Goal: Task Accomplishment & Management: Use online tool/utility

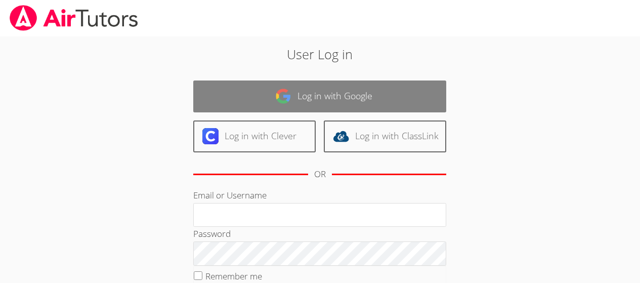
click at [334, 81] on link "Log in with Google" at bounding box center [319, 96] width 253 height 32
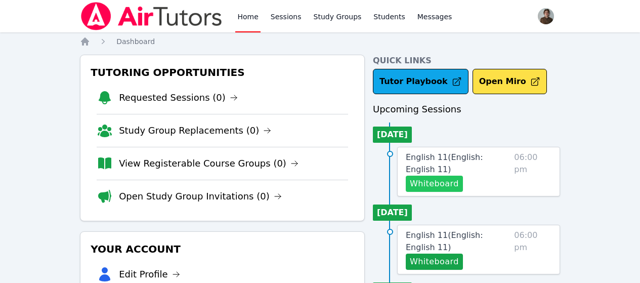
click at [420, 188] on button "Whiteboard" at bounding box center [434, 184] width 57 height 16
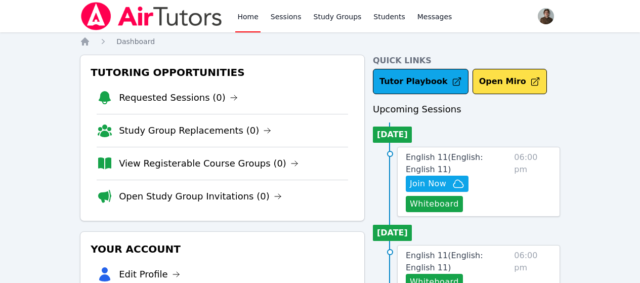
click at [526, 174] on span "06:00 pm" at bounding box center [532, 181] width 37 height 61
click at [478, 158] on span "English 11 ( English: English 11 )" at bounding box center [444, 163] width 77 height 22
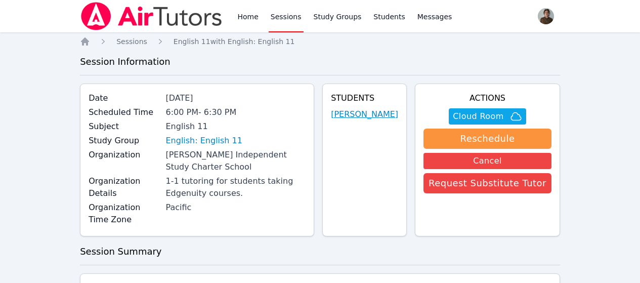
click at [398, 113] on link "[PERSON_NAME]" at bounding box center [364, 114] width 67 height 12
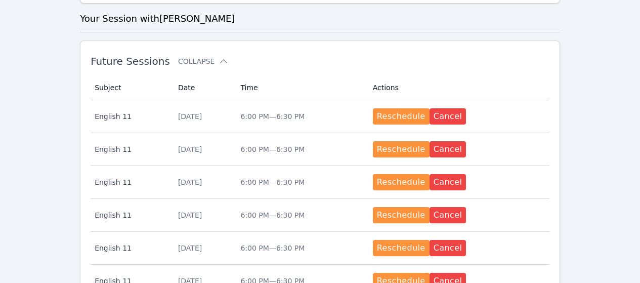
scroll to position [304, 0]
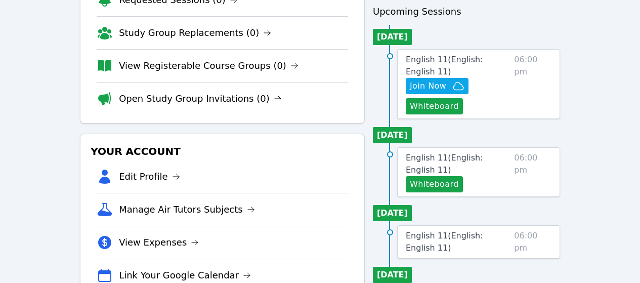
scroll to position [101, 0]
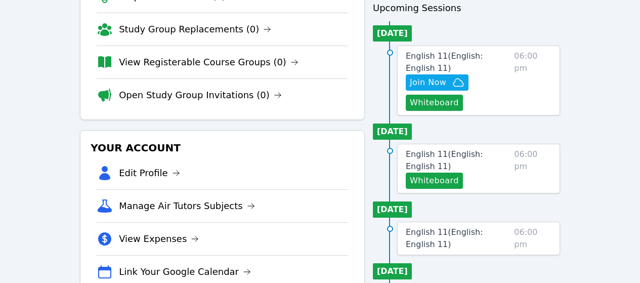
click at [541, 96] on span "06:00 pm" at bounding box center [532, 80] width 37 height 61
click at [499, 62] on link "English 11 ( English: English 11 )" at bounding box center [458, 62] width 104 height 24
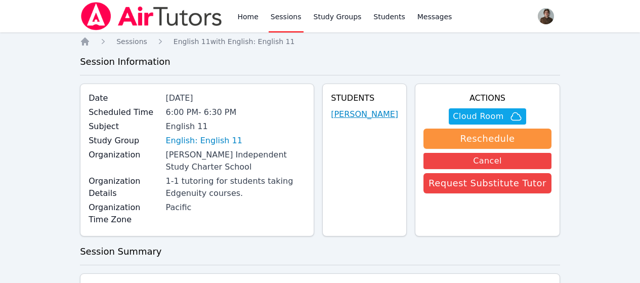
click at [362, 118] on link "[PERSON_NAME]" at bounding box center [364, 114] width 67 height 12
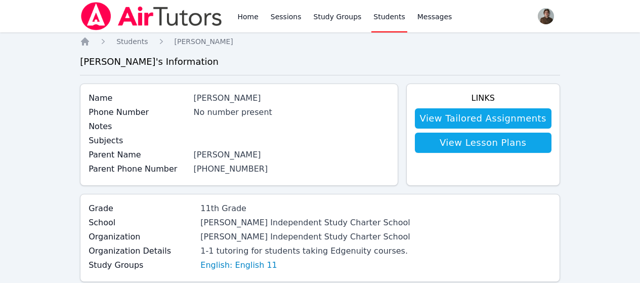
click at [227, 16] on div "Home Sessions Study Groups Students Messages" at bounding box center [267, 16] width 374 height 32
click at [270, 15] on link "Sessions" at bounding box center [286, 16] width 35 height 32
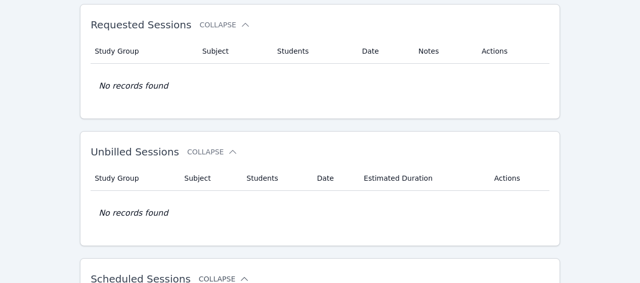
scroll to position [202, 0]
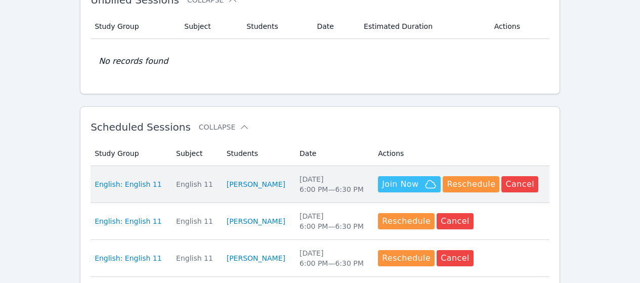
click at [383, 183] on span "Join Now" at bounding box center [400, 184] width 36 height 12
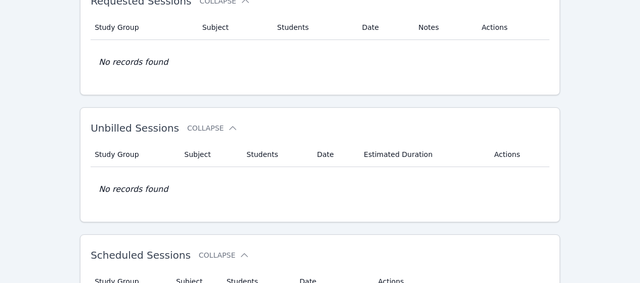
scroll to position [0, 0]
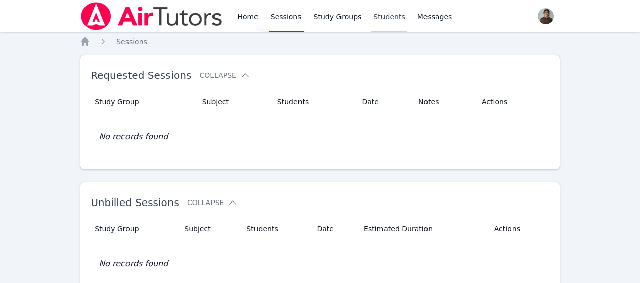
click at [372, 15] on link "Students" at bounding box center [389, 16] width 35 height 32
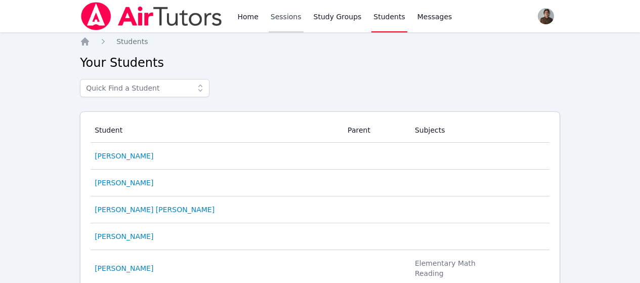
click at [281, 16] on link "Sessions" at bounding box center [286, 16] width 35 height 32
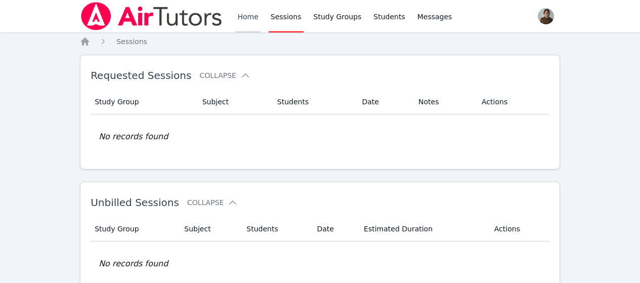
click at [240, 11] on link "Home" at bounding box center [247, 16] width 25 height 32
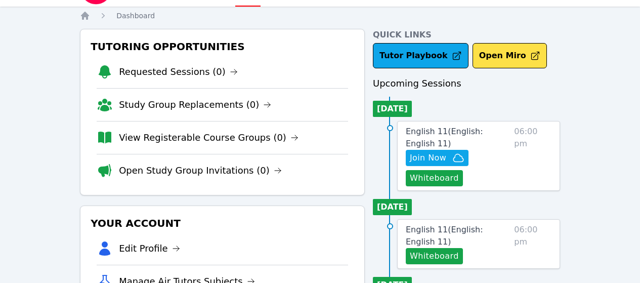
scroll to position [51, 0]
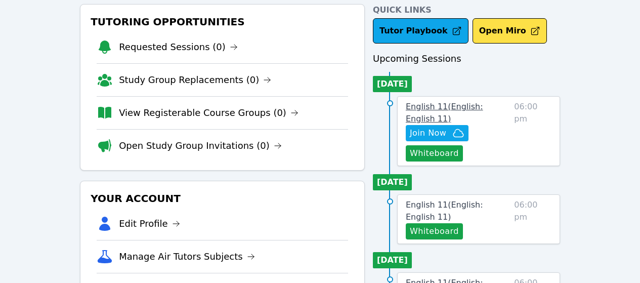
click at [483, 104] on span "English 11 ( English: English 11 )" at bounding box center [444, 113] width 77 height 22
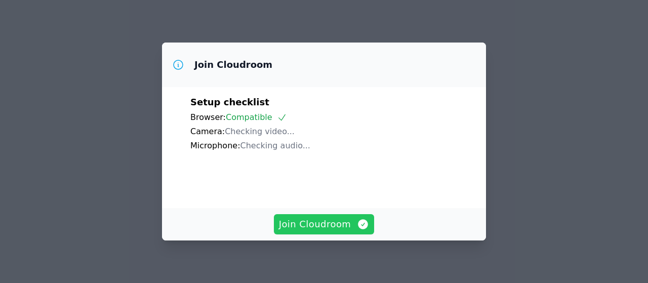
click at [350, 222] on span "Join Cloudroom" at bounding box center [324, 224] width 91 height 14
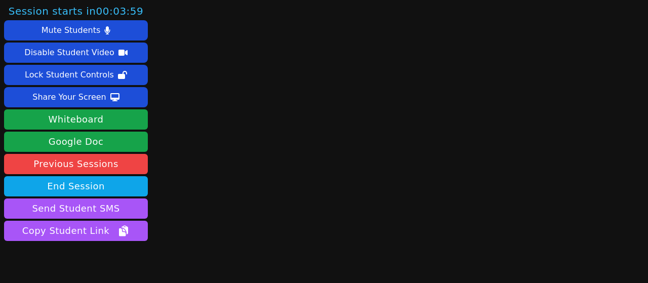
scroll to position [45, 0]
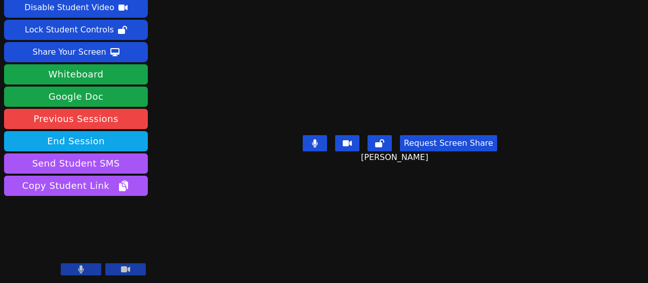
click at [397, 119] on video at bounding box center [400, 75] width 152 height 109
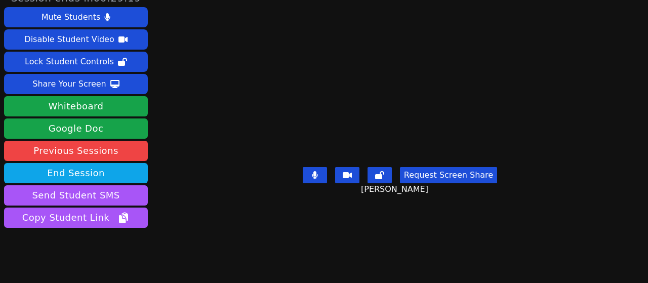
scroll to position [0, 0]
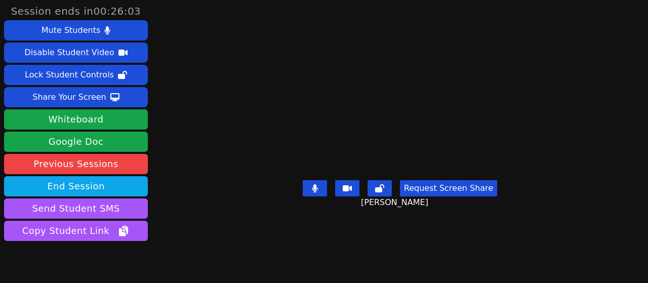
click at [391, 128] on video at bounding box center [400, 120] width 152 height 109
click at [386, 66] on video at bounding box center [400, 120] width 152 height 109
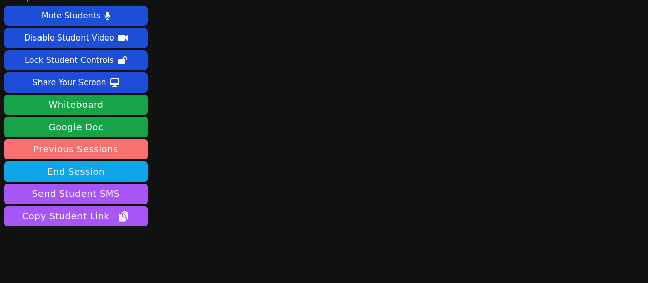
scroll to position [45, 0]
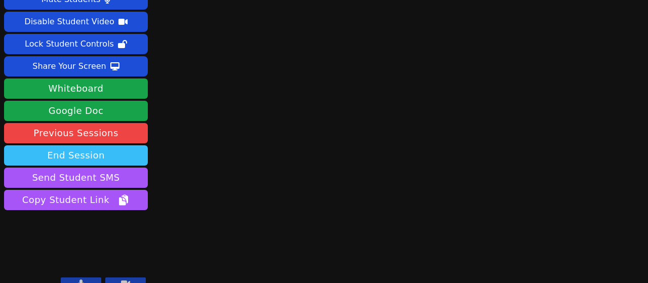
click at [86, 145] on button "End Session" at bounding box center [76, 155] width 144 height 20
